Goal: Task Accomplishment & Management: Use online tool/utility

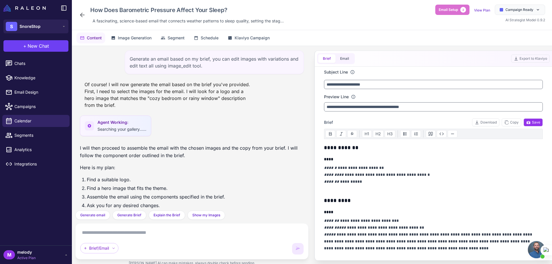
scroll to position [238, 0]
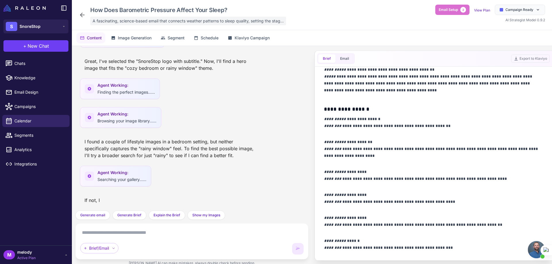
click at [112, 20] on span "A fascinating, science-based email that connects weather patterns to sleep qual…" at bounding box center [188, 21] width 191 height 6
click at [177, 12] on div "How Does Barometric Pressure Affect Your Sleep?" at bounding box center [187, 10] width 198 height 11
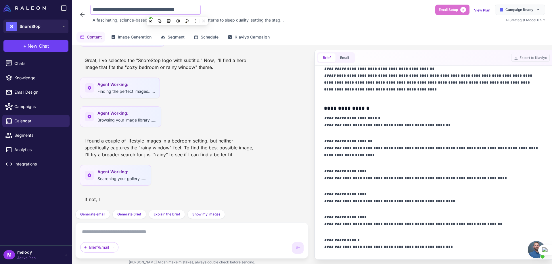
scroll to position [0, 6]
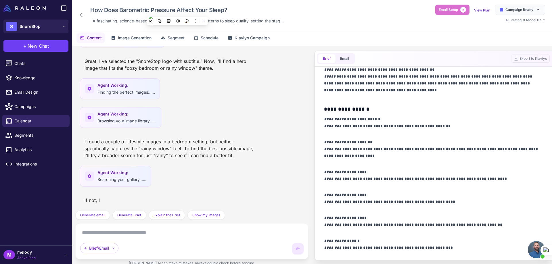
click at [82, 12] on icon at bounding box center [82, 15] width 7 height 7
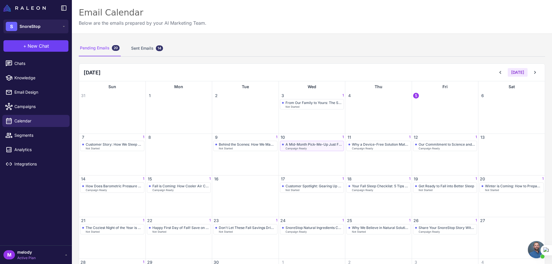
scroll to position [43, 0]
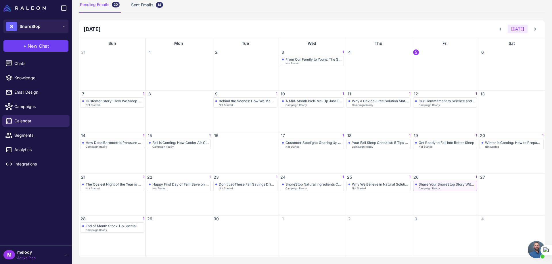
click at [423, 185] on div "Share Your SnoreStop Story With Us!" at bounding box center [447, 184] width 57 height 4
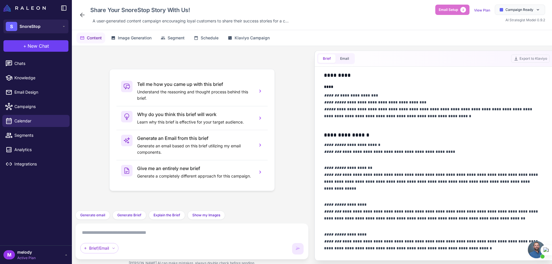
scroll to position [288, 0]
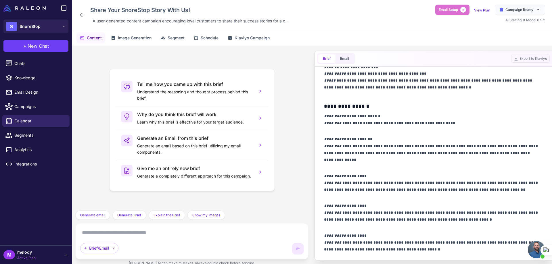
click at [82, 14] on icon at bounding box center [82, 15] width 7 height 7
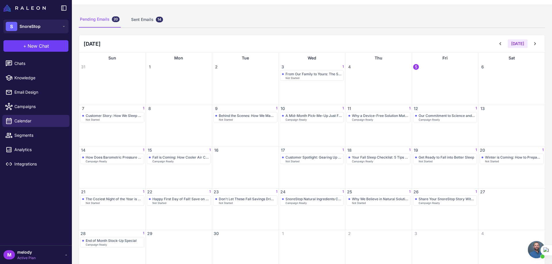
scroll to position [43, 0]
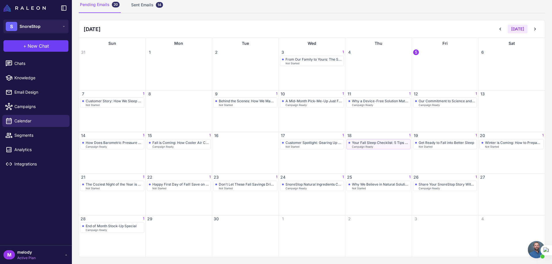
click at [366, 144] on div "Your Fall Sleep Checklist: 5 Tips for the Coziest Season" at bounding box center [380, 143] width 57 height 4
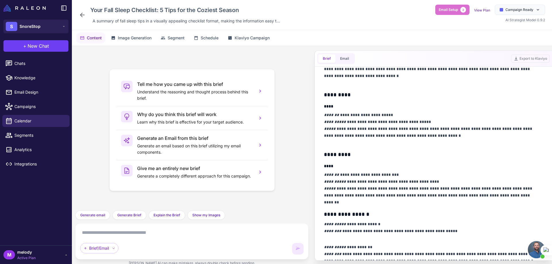
scroll to position [230, 0]
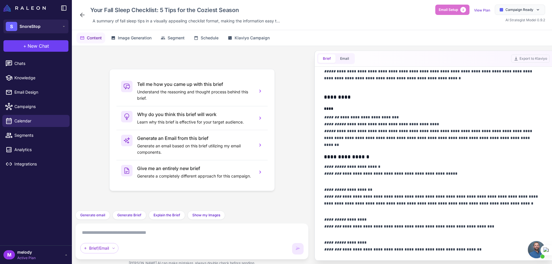
click at [83, 12] on icon at bounding box center [82, 15] width 7 height 7
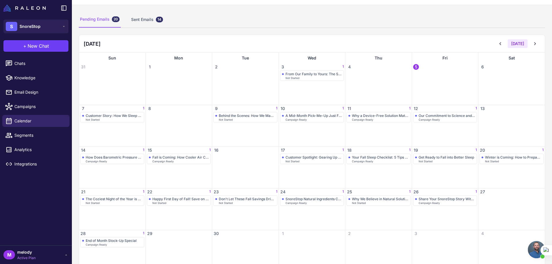
scroll to position [43, 0]
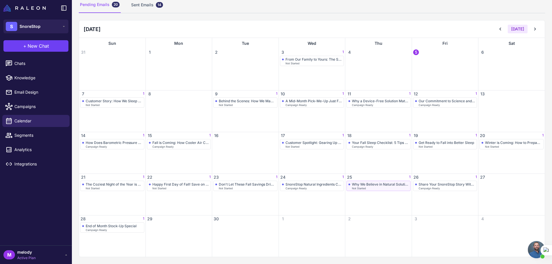
click at [360, 188] on span "Not Started" at bounding box center [359, 188] width 14 height 3
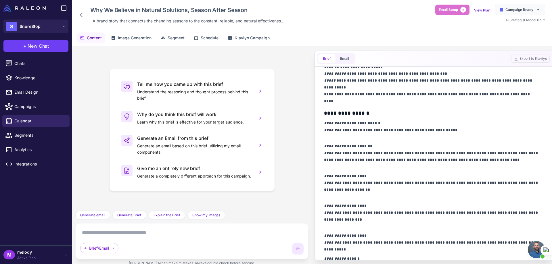
scroll to position [306, 0]
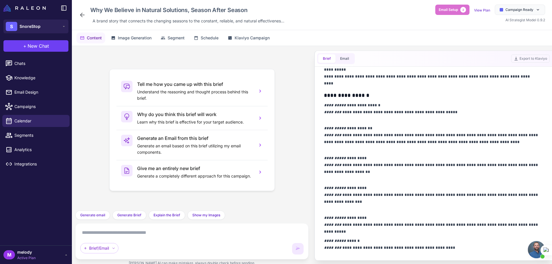
click at [80, 15] on icon at bounding box center [82, 15] width 5 height 5
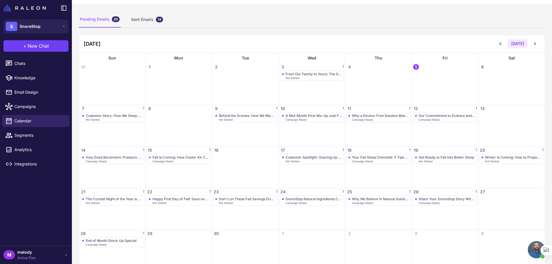
scroll to position [43, 0]
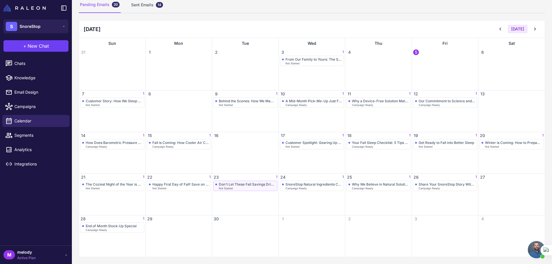
click at [229, 186] on div "Don't Let These Fall Savings Drift Away" at bounding box center [247, 184] width 57 height 4
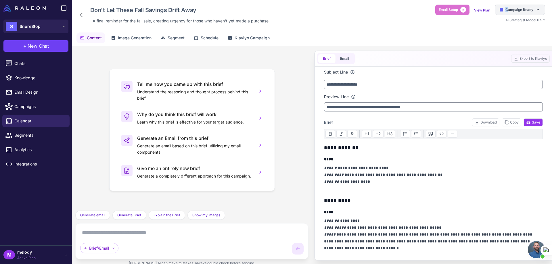
click at [507, 9] on span "Campaign Ready" at bounding box center [520, 9] width 28 height 5
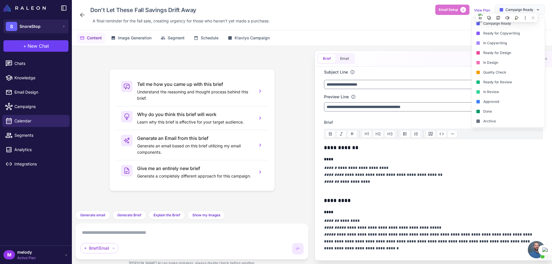
click at [494, 107] on div "Done" at bounding box center [508, 112] width 73 height 10
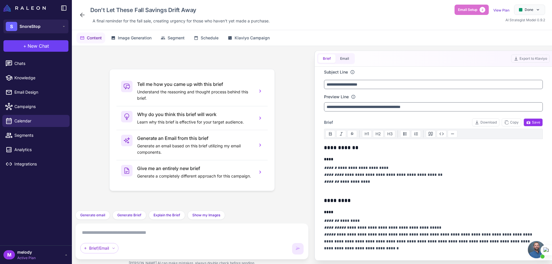
click at [83, 16] on icon at bounding box center [82, 15] width 7 height 7
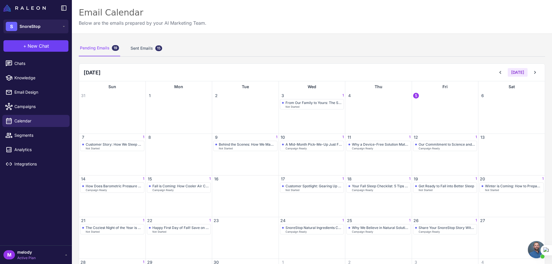
scroll to position [43, 0]
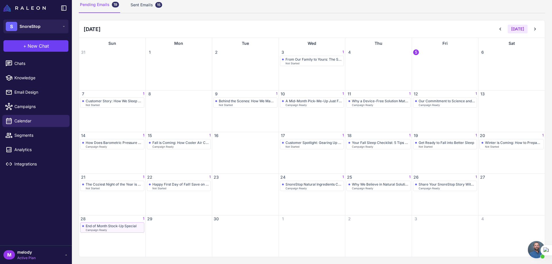
click at [106, 231] on span "Campaign Ready" at bounding box center [96, 230] width 21 height 3
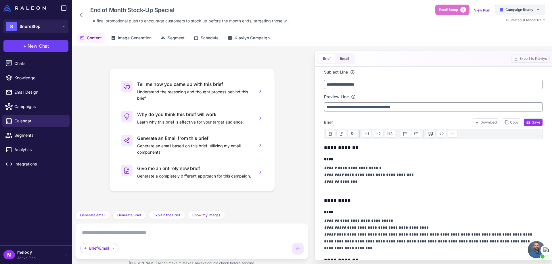
click at [509, 13] on div "Campaign Ready" at bounding box center [520, 10] width 50 height 10
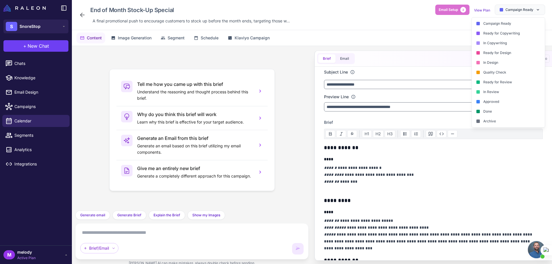
click at [487, 110] on div "Done" at bounding box center [508, 112] width 73 height 10
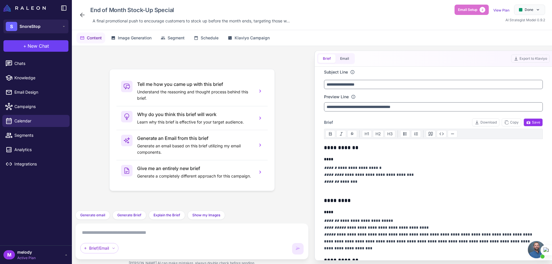
click at [83, 16] on icon at bounding box center [82, 15] width 7 height 7
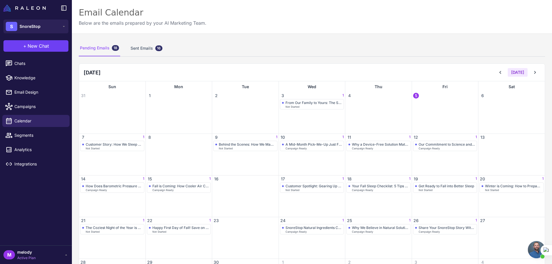
scroll to position [43, 0]
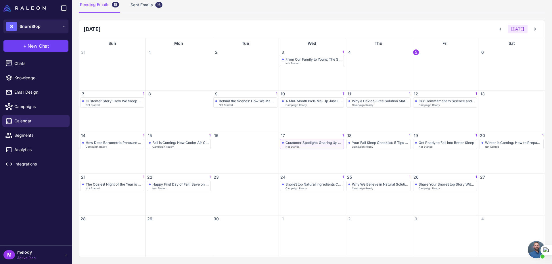
click at [315, 146] on div "Not Started" at bounding box center [314, 147] width 57 height 3
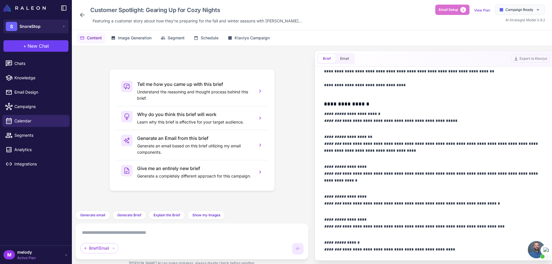
scroll to position [347, 0]
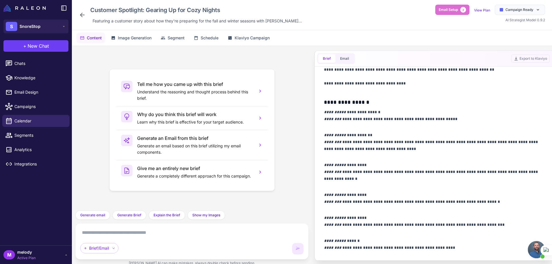
click at [83, 14] on icon at bounding box center [82, 15] width 7 height 7
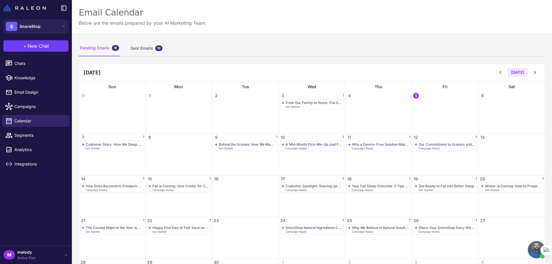
scroll to position [43, 0]
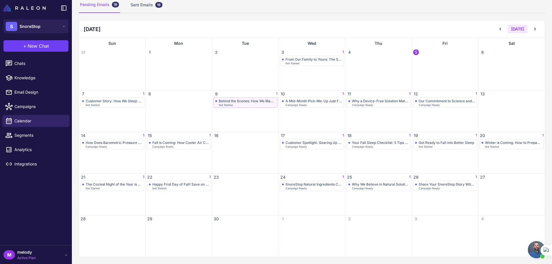
click at [240, 102] on div "Behind the Scenes: How We Make SnoreStop" at bounding box center [247, 101] width 57 height 4
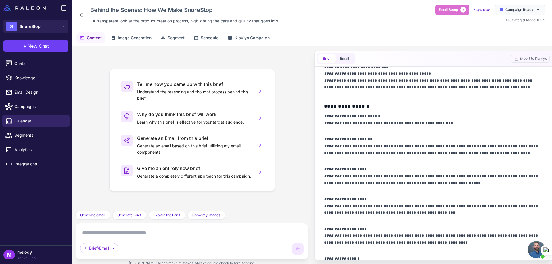
scroll to position [306, 0]
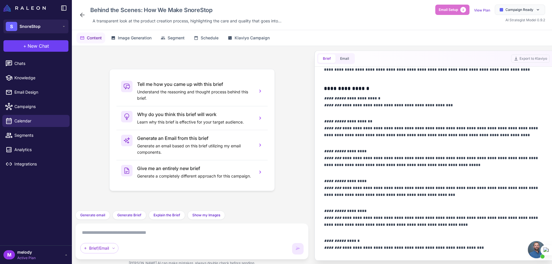
click at [79, 13] on icon at bounding box center [82, 15] width 7 height 7
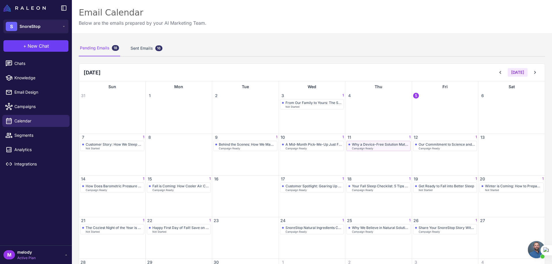
click at [361, 147] on div "Why a Device-Free Solution Matters for Comfort Campaign Ready" at bounding box center [379, 145] width 60 height 7
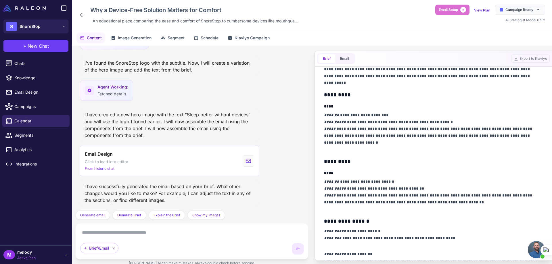
scroll to position [230, 0]
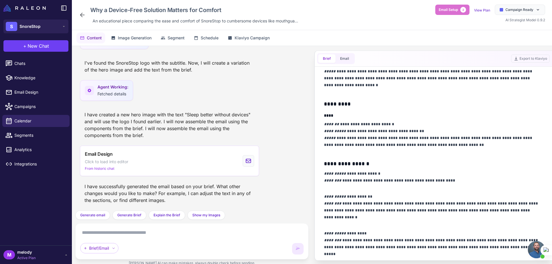
click at [82, 16] on icon at bounding box center [82, 15] width 7 height 7
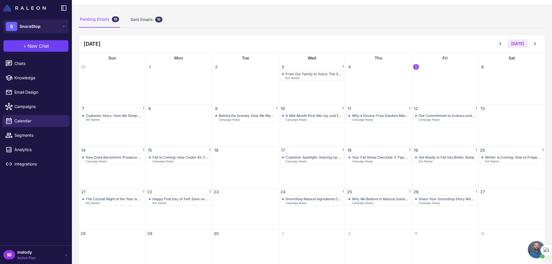
scroll to position [43, 0]
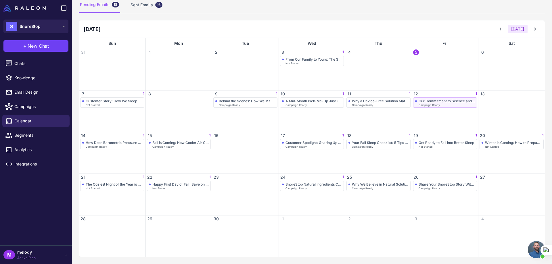
click at [451, 101] on div "Our Commitment to Science and Nature" at bounding box center [447, 101] width 57 height 4
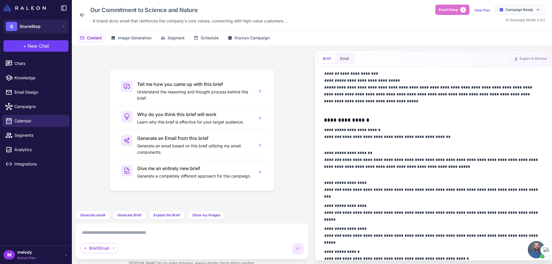
scroll to position [299, 0]
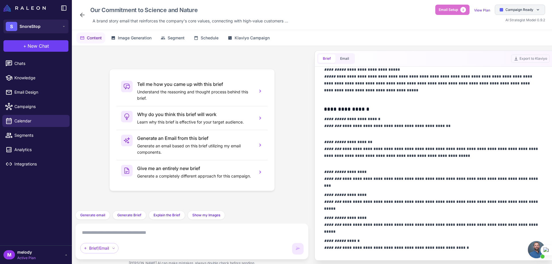
click at [512, 9] on span "Campaign Ready" at bounding box center [520, 9] width 28 height 5
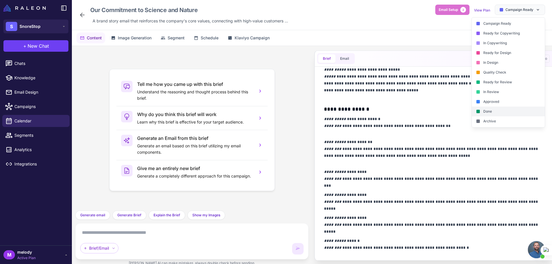
click at [492, 113] on div "Done" at bounding box center [508, 112] width 73 height 10
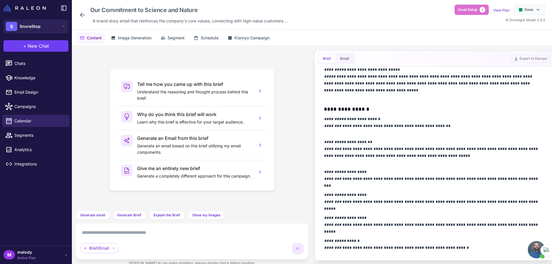
click at [84, 17] on icon at bounding box center [82, 15] width 7 height 7
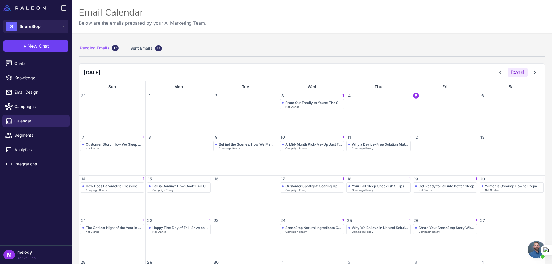
scroll to position [43, 0]
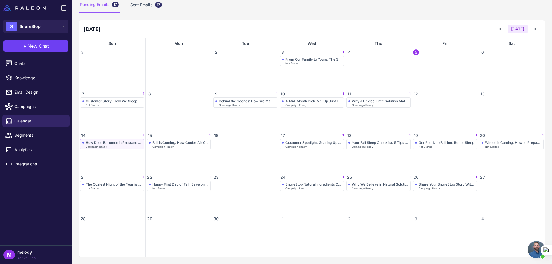
click at [120, 145] on div "How Does Barometric Pressure Affect Your Sleep? Campaign Ready" at bounding box center [112, 144] width 60 height 7
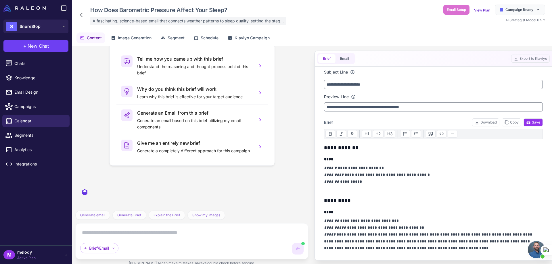
scroll to position [233, 0]
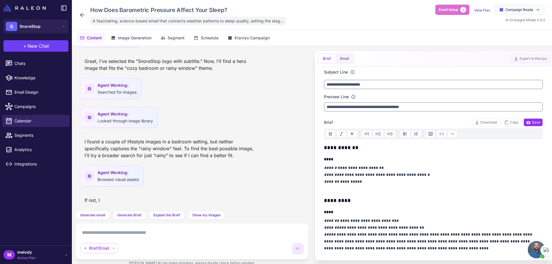
click at [155, 21] on span "A fascinating, science-based email that connects weather patterns to sleep qual…" at bounding box center [188, 21] width 191 height 6
click at [225, 9] on div "How Does Barometric Pressure Affect Your Sleep?" at bounding box center [187, 10] width 198 height 11
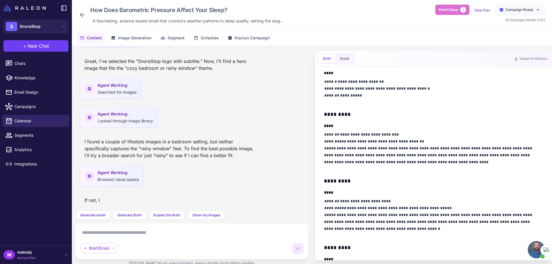
scroll to position [115, 0]
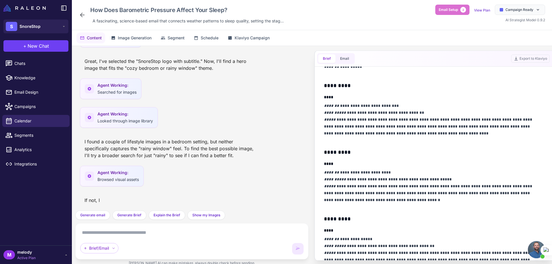
drag, startPoint x: 323, startPoint y: 107, endPoint x: 360, endPoint y: 184, distance: 85.2
click at [360, 184] on div "**********" at bounding box center [433, 164] width 233 height 194
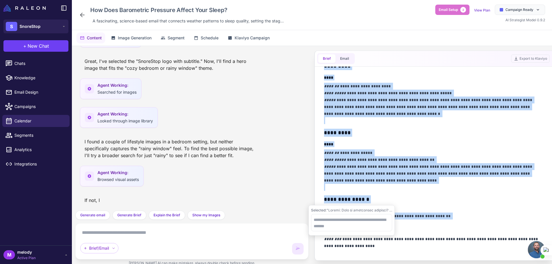
scroll to position [230, 0]
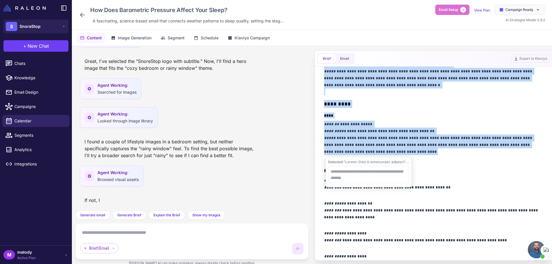
drag, startPoint x: 325, startPoint y: 107, endPoint x: 436, endPoint y: 155, distance: 121.1
click at [436, 155] on div "**********" at bounding box center [433, 117] width 219 height 406
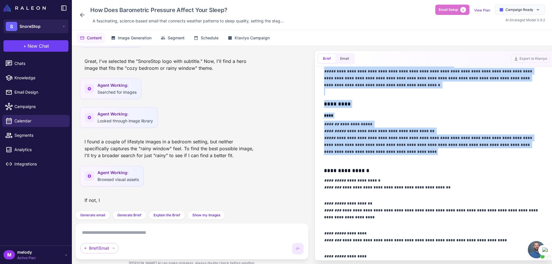
copy div "**********"
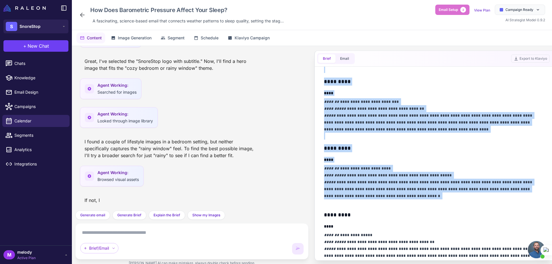
scroll to position [148, 0]
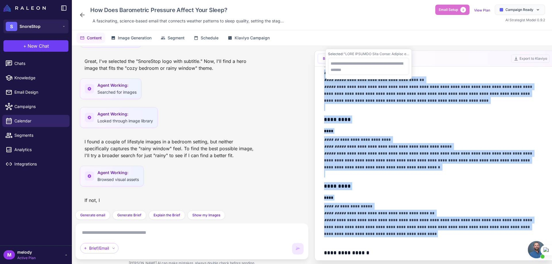
drag, startPoint x: 325, startPoint y: 114, endPoint x: 417, endPoint y: 232, distance: 149.6
click at [417, 232] on div "**********" at bounding box center [433, 199] width 219 height 406
copy div "**********"
click at [94, 216] on span "Generate email" at bounding box center [92, 215] width 25 height 5
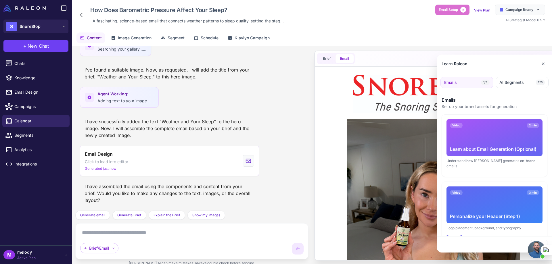
scroll to position [0, 0]
click at [544, 63] on button "✕" at bounding box center [543, 64] width 8 height 12
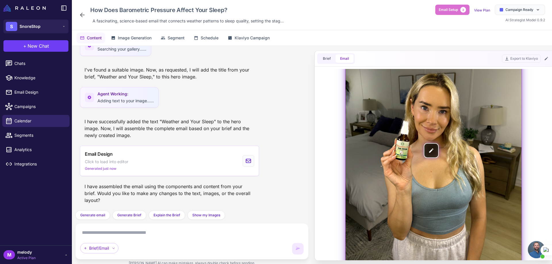
scroll to position [173, 0]
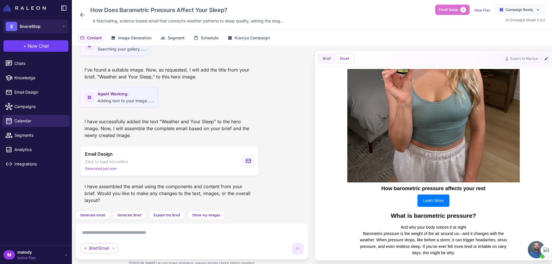
click at [546, 58] on icon at bounding box center [546, 58] width 5 height 5
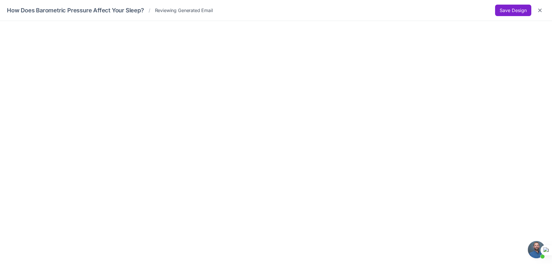
click at [503, 11] on button "Save Design" at bounding box center [513, 11] width 36 height 12
click at [539, 12] on icon "Close" at bounding box center [540, 10] width 6 height 6
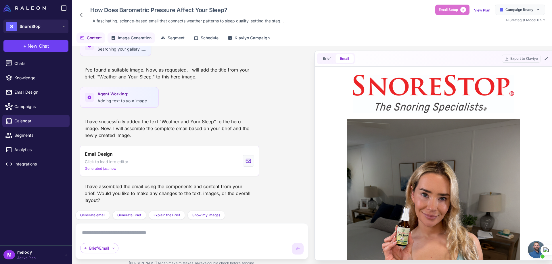
click at [131, 40] on span "Image Generation" at bounding box center [135, 38] width 34 height 6
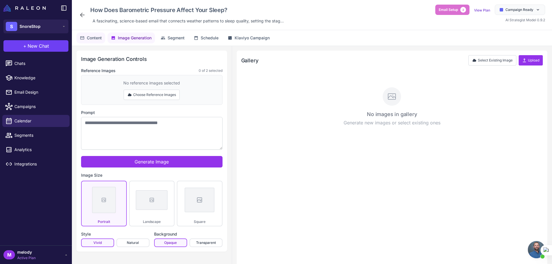
click at [98, 40] on span "Content" at bounding box center [94, 38] width 15 height 6
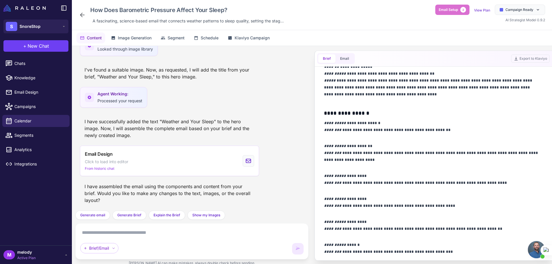
scroll to position [292, 0]
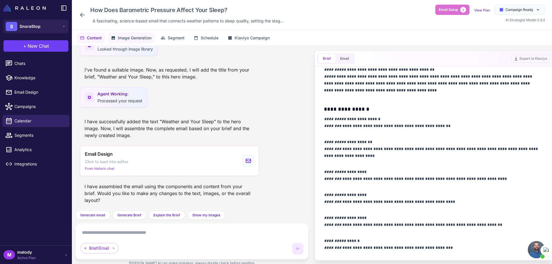
click at [136, 37] on span "Image Generation" at bounding box center [135, 38] width 34 height 6
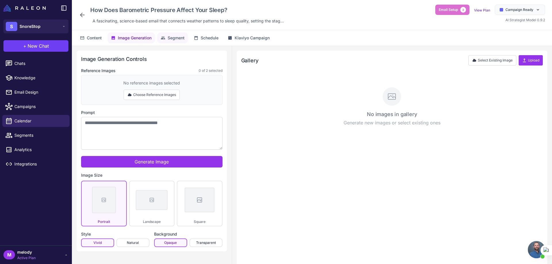
click at [172, 37] on span "Segment" at bounding box center [176, 38] width 17 height 6
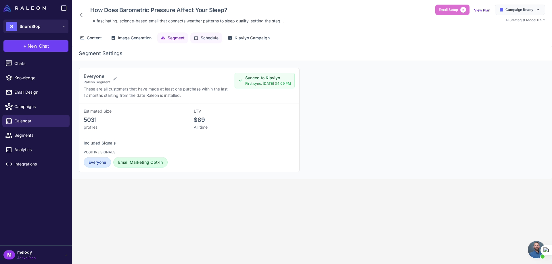
click at [203, 38] on span "Schedule" at bounding box center [210, 38] width 18 height 6
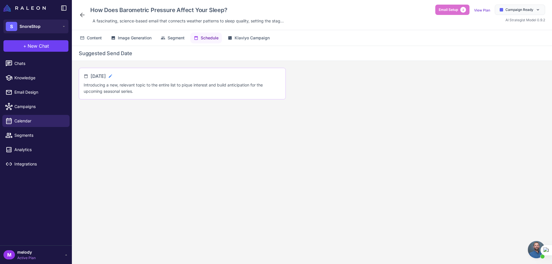
click at [113, 76] on icon at bounding box center [110, 76] width 5 height 5
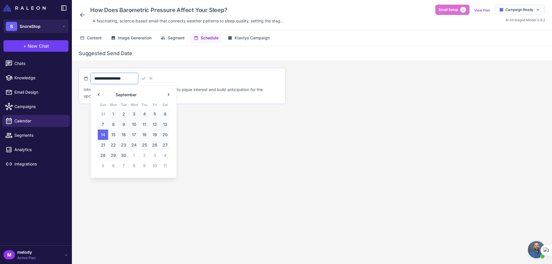
click at [103, 78] on input "**********" at bounding box center [115, 79] width 48 height 12
click at [167, 115] on span "6" at bounding box center [165, 114] width 10 height 10
type input "**********"
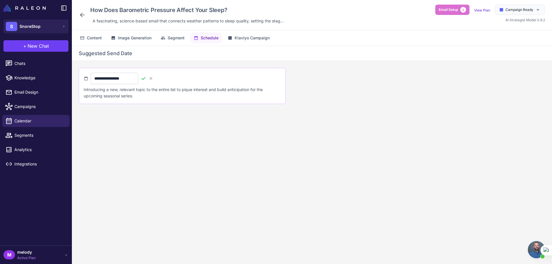
click at [146, 79] on icon at bounding box center [144, 78] width 4 height 3
click at [248, 42] on button "Klaviyo Campaign" at bounding box center [248, 38] width 49 height 11
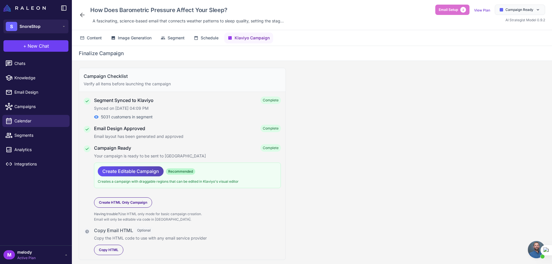
click at [125, 170] on span "Create Editable Campaign" at bounding box center [130, 172] width 57 height 10
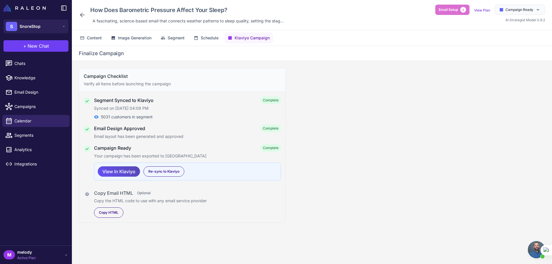
click at [116, 173] on span "View In Klaviyo" at bounding box center [118, 172] width 33 height 10
